Goal: Transaction & Acquisition: Purchase product/service

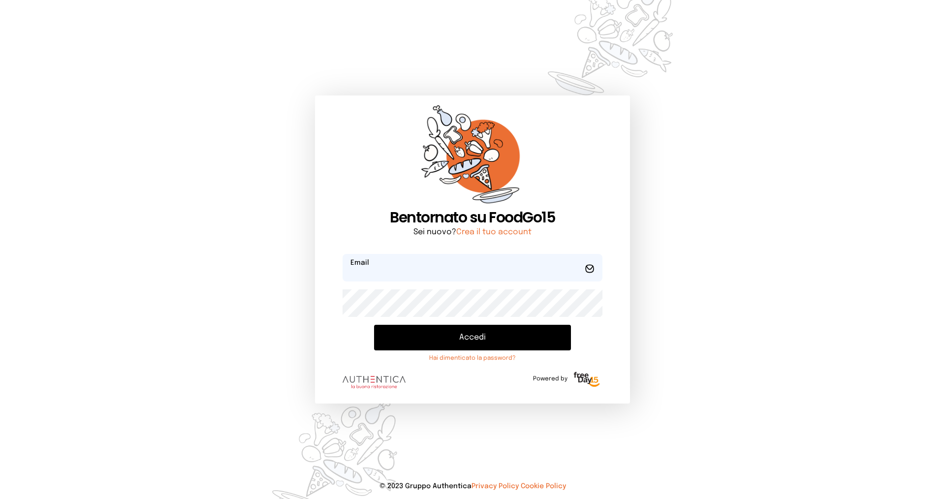
type input "**********"
click at [408, 337] on button "Accedi" at bounding box center [472, 338] width 197 height 26
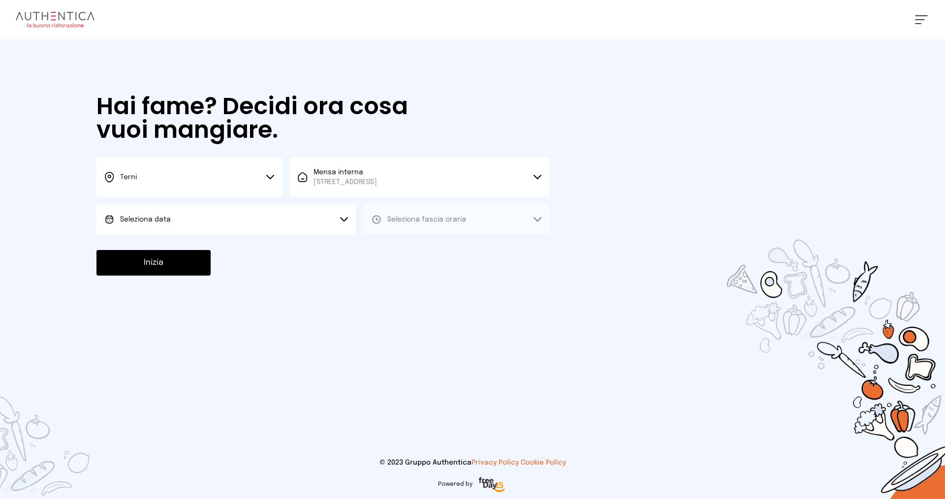
click at [187, 219] on button "Seleziona data" at bounding box center [225, 220] width 259 height 30
click at [199, 245] on li "[DATE], [DATE]" at bounding box center [225, 247] width 259 height 26
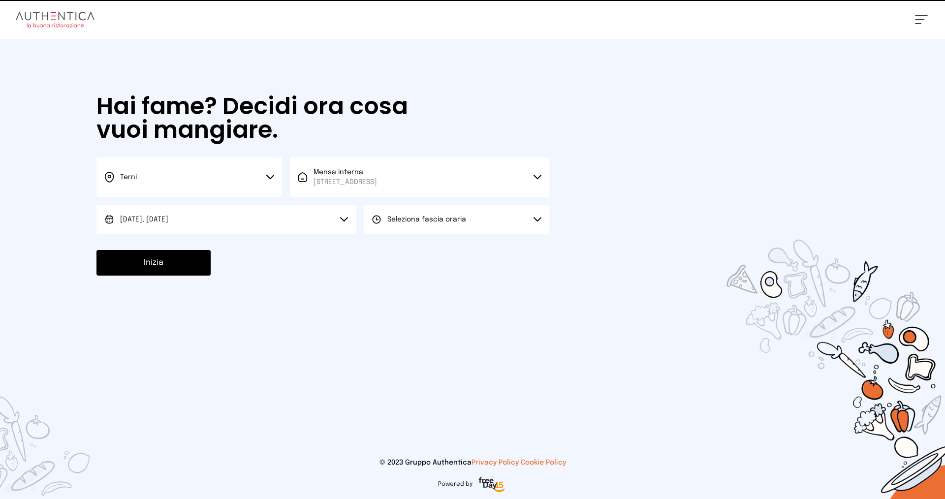
click at [415, 221] on span "Seleziona fascia oraria" at bounding box center [426, 219] width 79 height 7
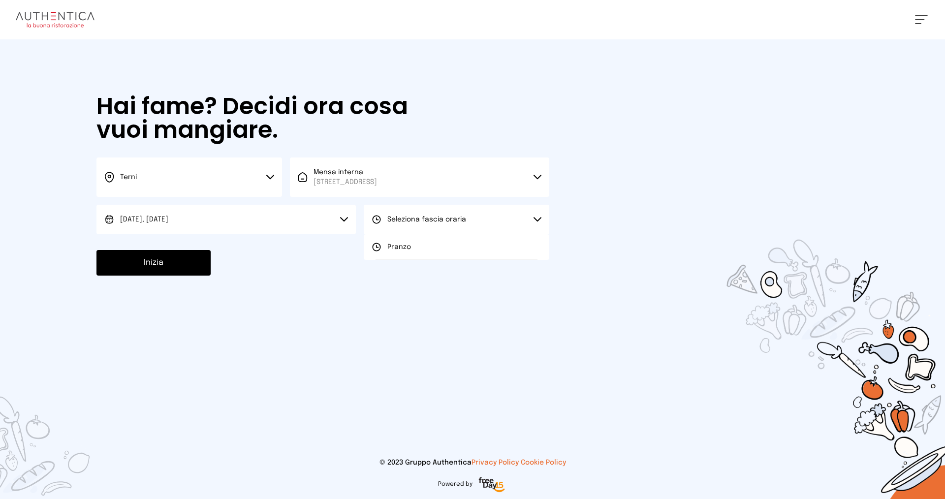
drag, startPoint x: 414, startPoint y: 243, endPoint x: 405, endPoint y: 246, distance: 9.2
click at [414, 245] on li "Pranzo" at bounding box center [456, 247] width 185 height 26
click at [185, 264] on button "Inizia" at bounding box center [153, 263] width 114 height 26
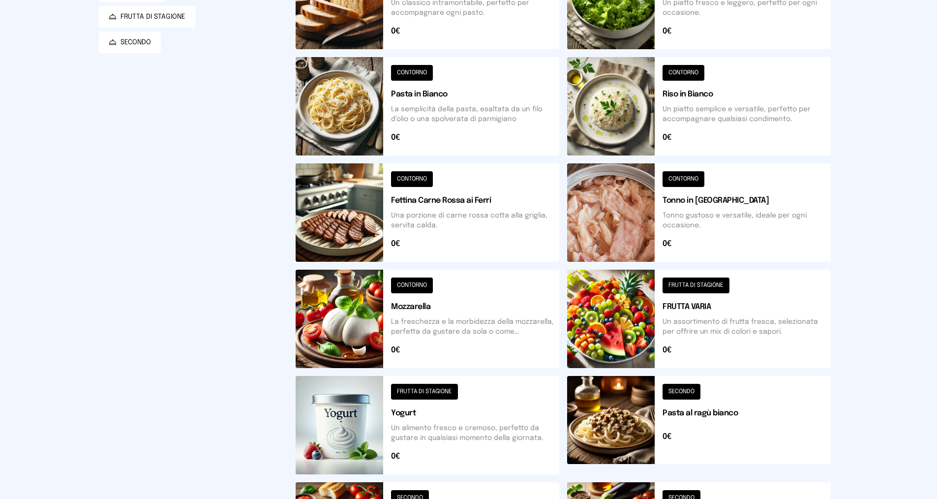
scroll to position [306, 0]
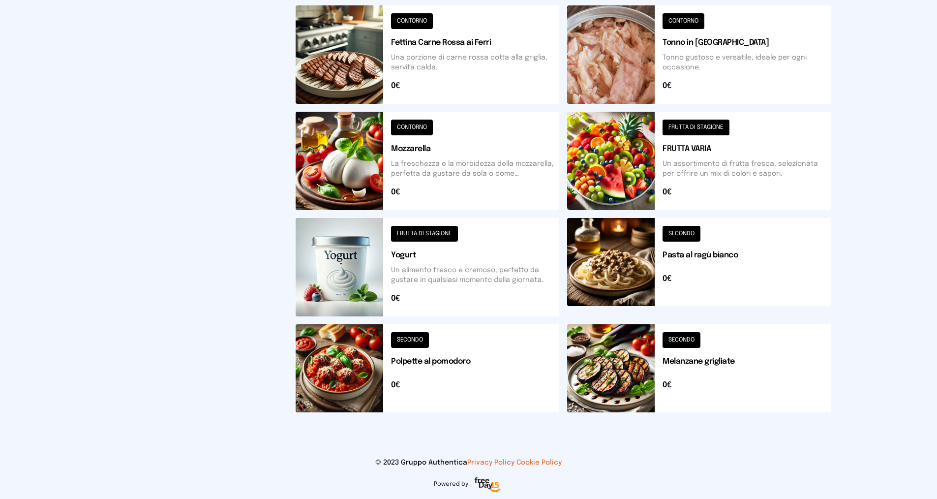
click at [687, 232] on button at bounding box center [699, 267] width 264 height 98
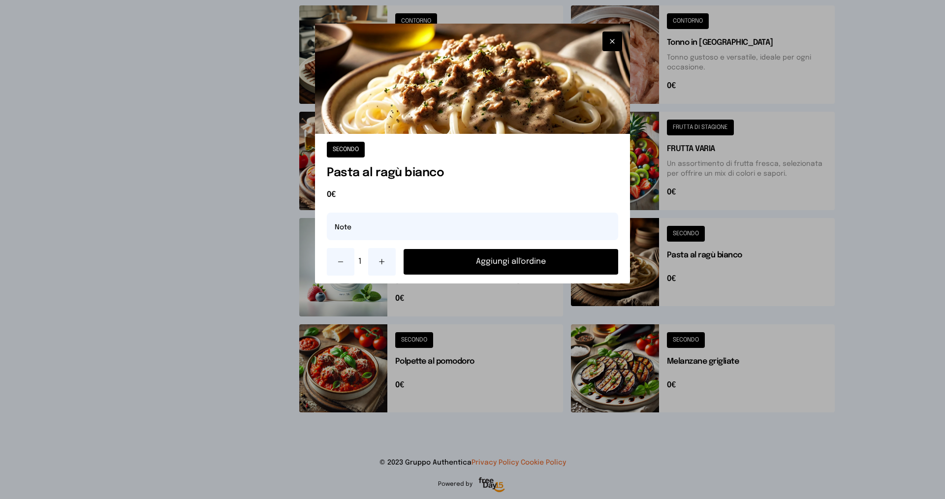
click at [384, 264] on icon at bounding box center [382, 262] width 8 height 8
click at [480, 260] on button "Aggiungi all'ordine" at bounding box center [510, 262] width 215 height 26
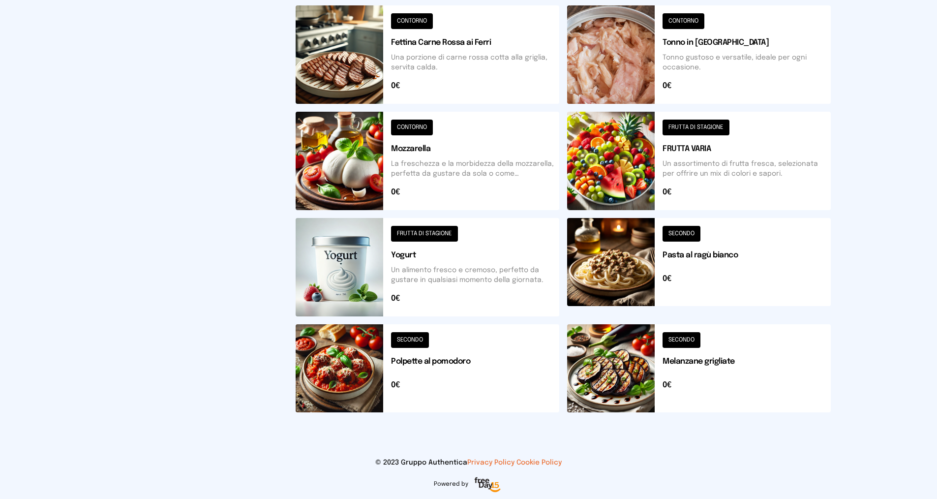
click at [421, 336] on button at bounding box center [428, 368] width 264 height 88
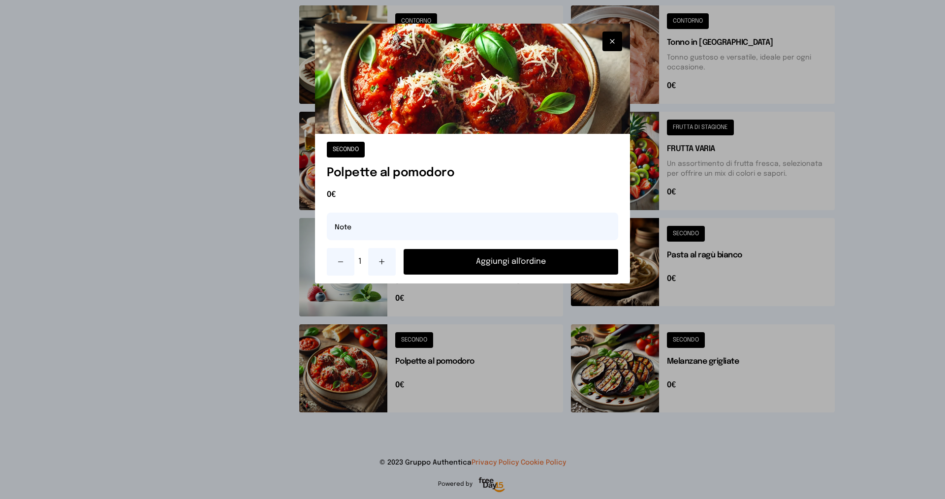
click at [387, 263] on button at bounding box center [382, 262] width 28 height 28
click at [474, 264] on button "Aggiungi all'ordine" at bounding box center [510, 262] width 215 height 26
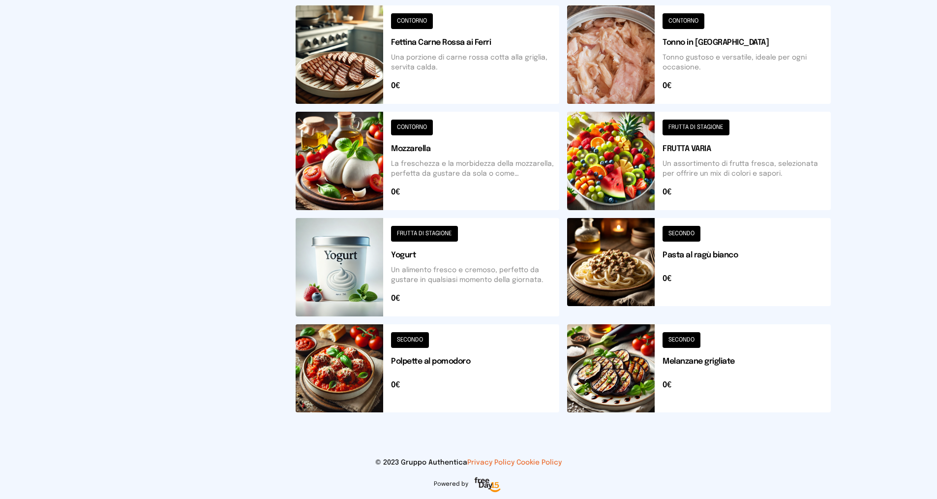
click at [694, 338] on button at bounding box center [699, 368] width 264 height 88
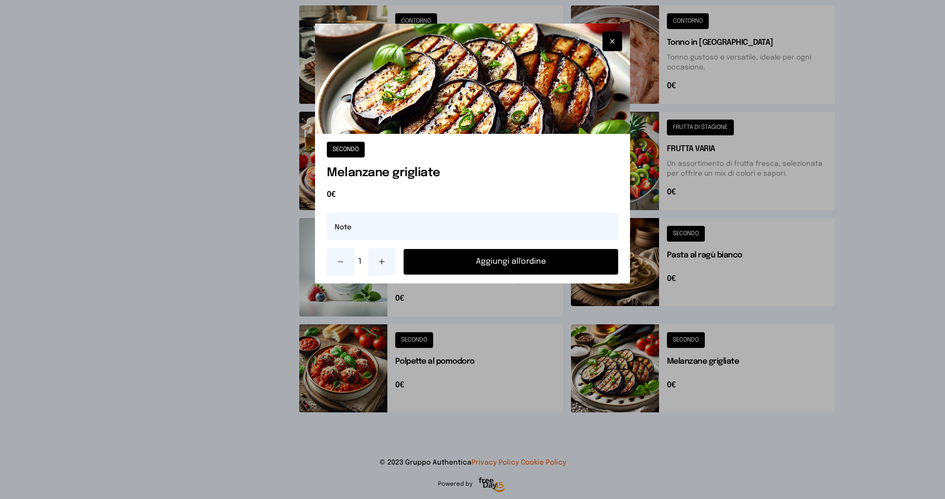
click at [373, 261] on button at bounding box center [382, 262] width 28 height 28
click at [440, 263] on button "Aggiungi all'ordine" at bounding box center [510, 262] width 215 height 26
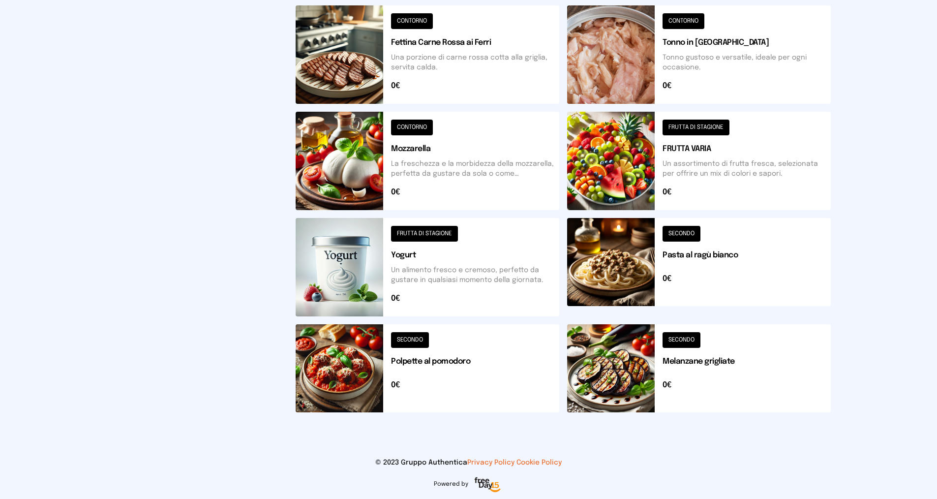
scroll to position [109, 0]
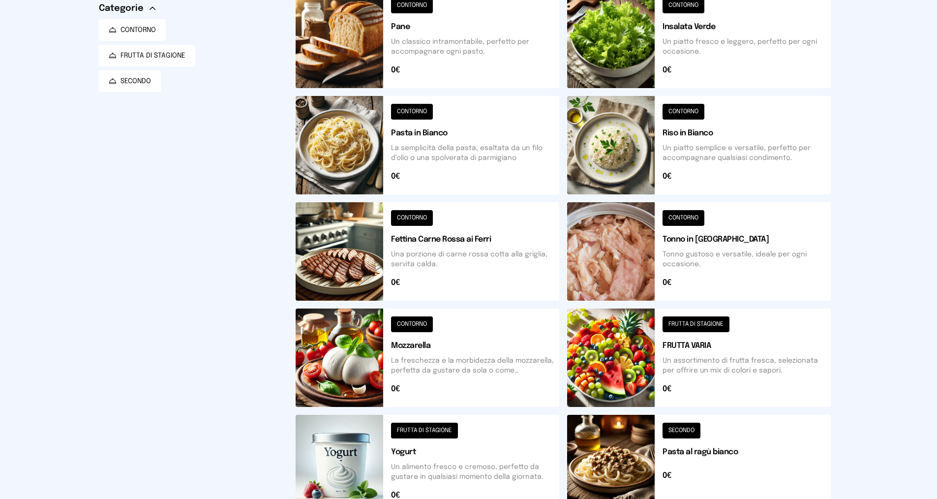
click at [400, 110] on button at bounding box center [428, 145] width 264 height 98
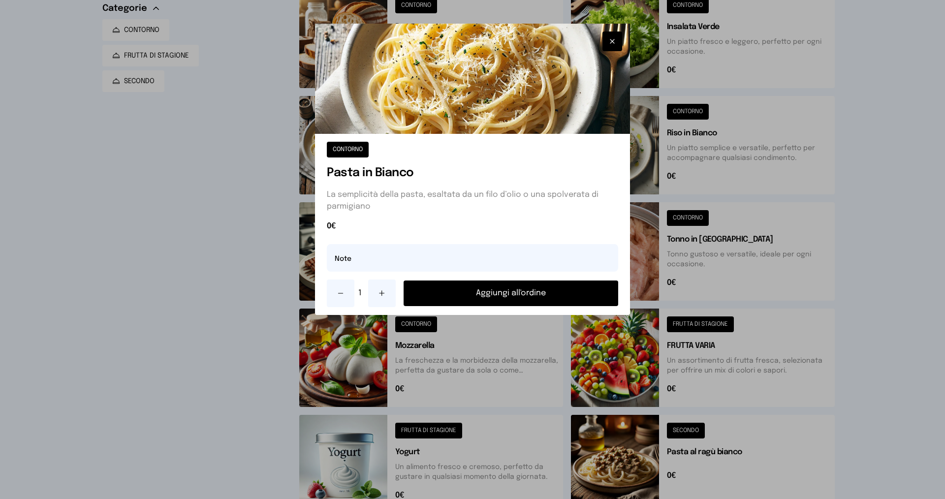
click at [489, 294] on button "Aggiungi all'ordine" at bounding box center [510, 293] width 215 height 26
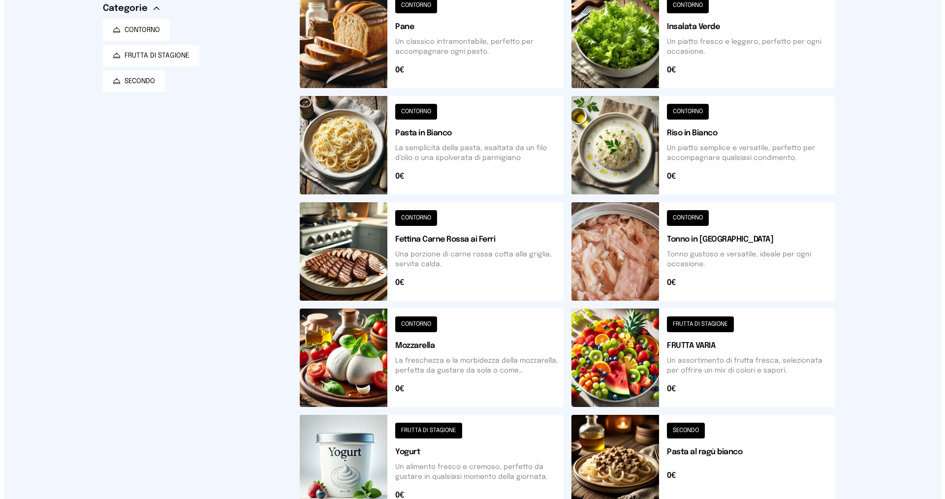
scroll to position [0, 0]
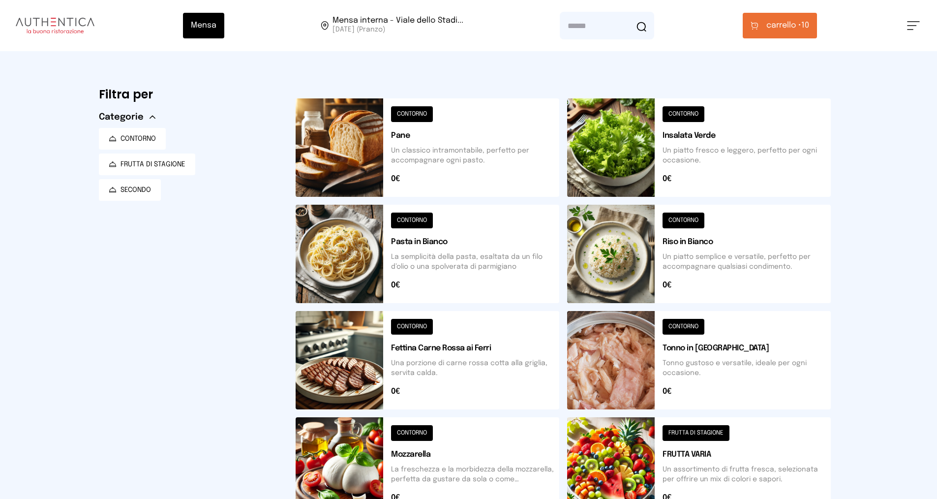
click at [422, 322] on button at bounding box center [428, 360] width 264 height 98
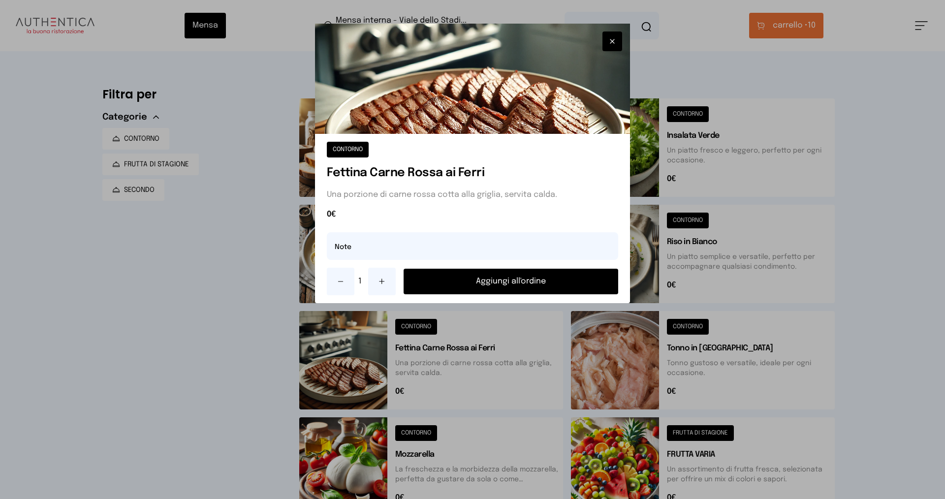
click at [458, 278] on button "Aggiungi all'ordine" at bounding box center [510, 282] width 215 height 26
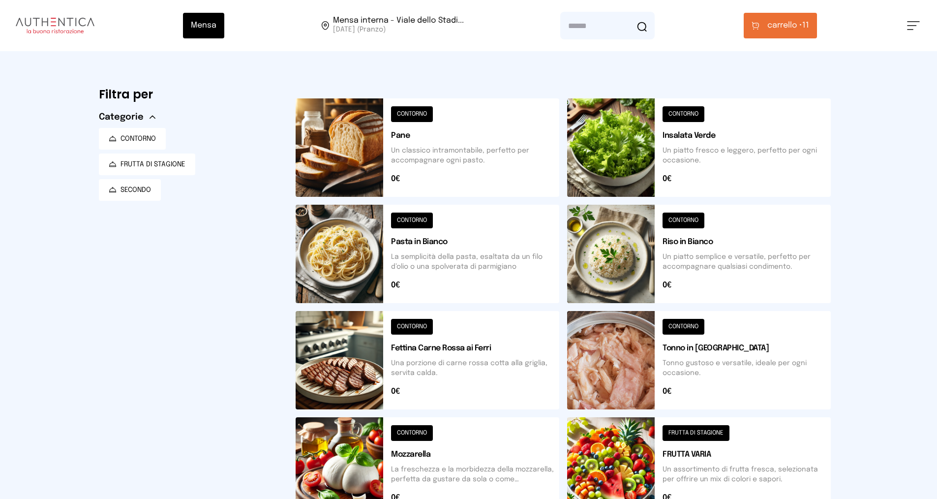
click at [419, 111] on button at bounding box center [428, 147] width 264 height 98
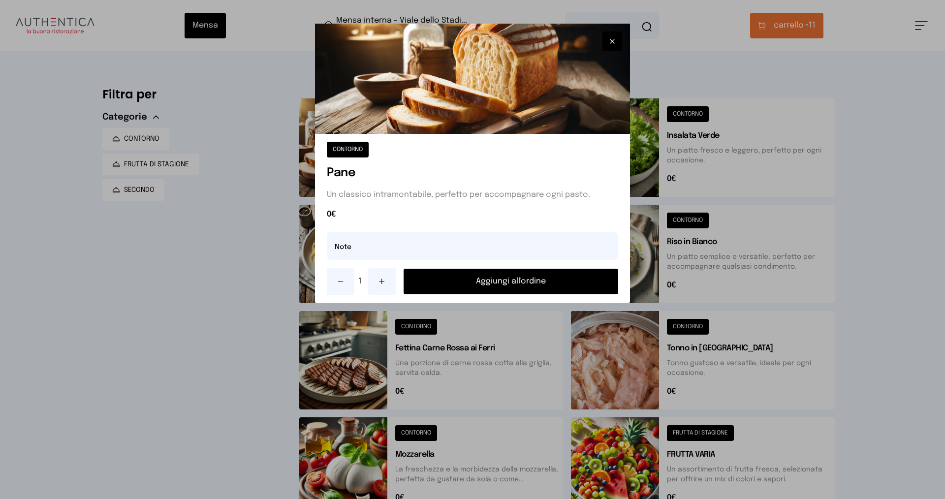
click at [463, 277] on button "Aggiungi all'ordine" at bounding box center [510, 282] width 215 height 26
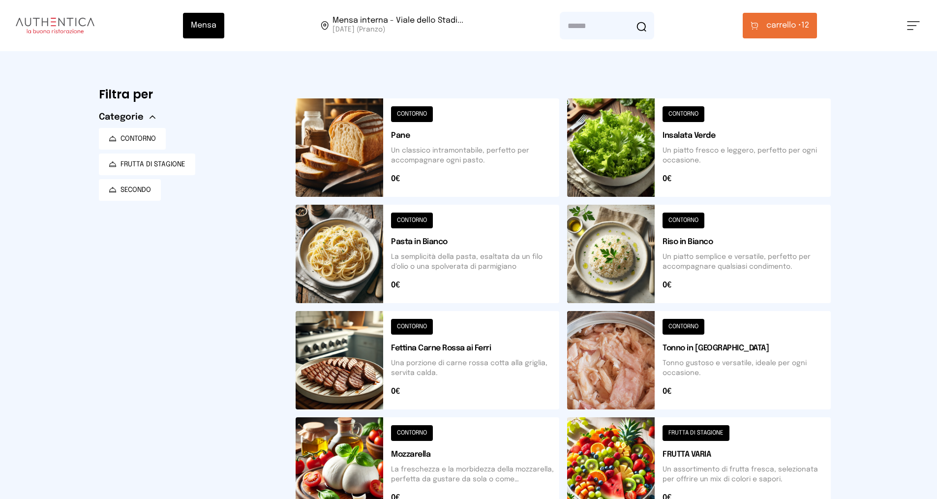
click at [808, 19] on button "carrello • 12" at bounding box center [780, 26] width 74 height 26
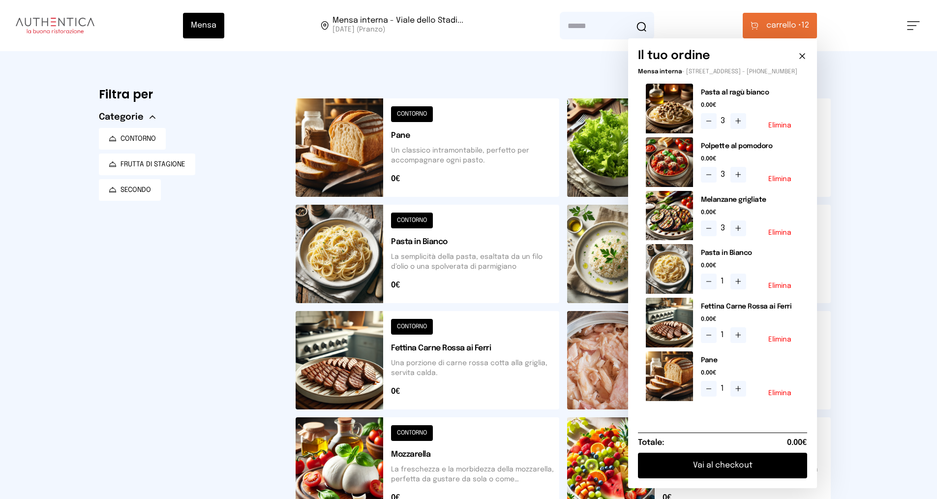
click at [742, 393] on icon at bounding box center [739, 389] width 8 height 8
click at [746, 472] on button "Vai al checkout" at bounding box center [722, 466] width 169 height 26
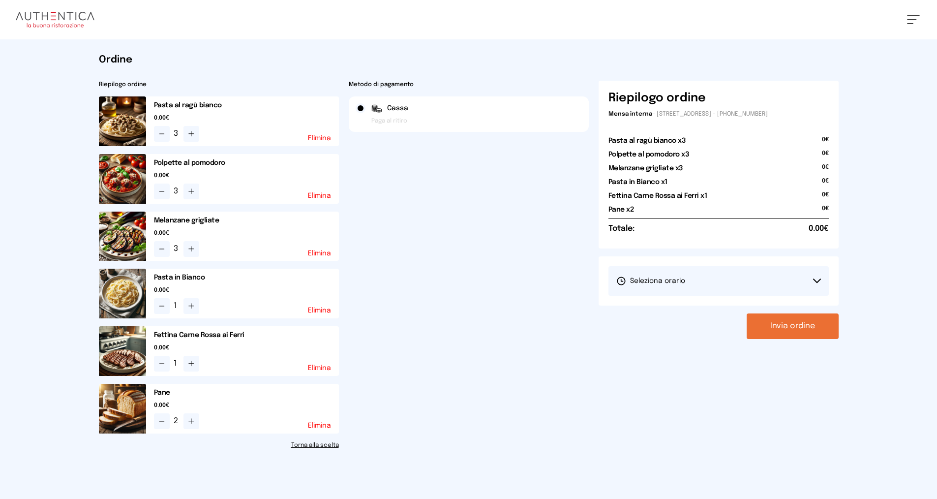
click at [721, 282] on button "Seleziona orario" at bounding box center [719, 281] width 220 height 30
click at [679, 306] on span "1° Turno (13:00 - 15:00)" at bounding box center [653, 309] width 74 height 10
click at [800, 326] on button "Invia ordine" at bounding box center [793, 326] width 92 height 26
